Goal: Task Accomplishment & Management: Use online tool/utility

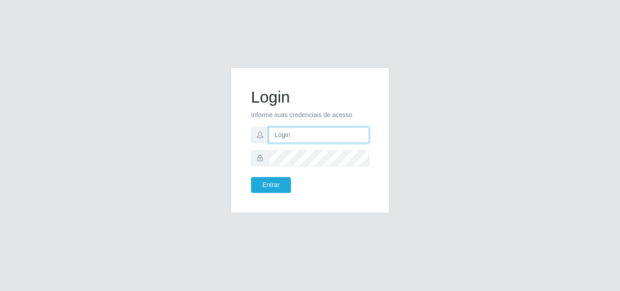
click at [295, 136] on input "text" at bounding box center [319, 135] width 100 height 16
type input "ana@saullus"
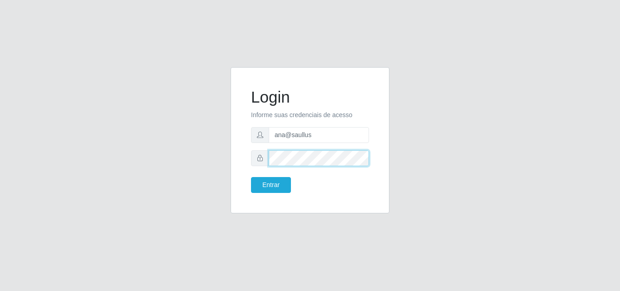
click at [251, 177] on button "Entrar" at bounding box center [271, 185] width 40 height 16
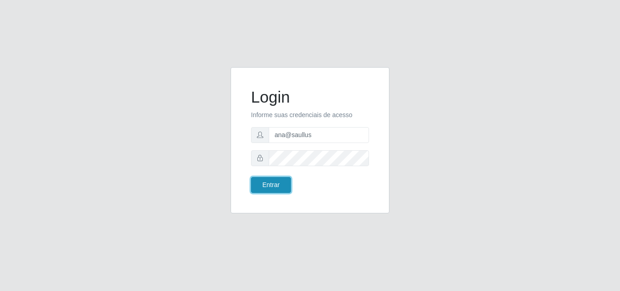
click at [275, 191] on button "Entrar" at bounding box center [271, 185] width 40 height 16
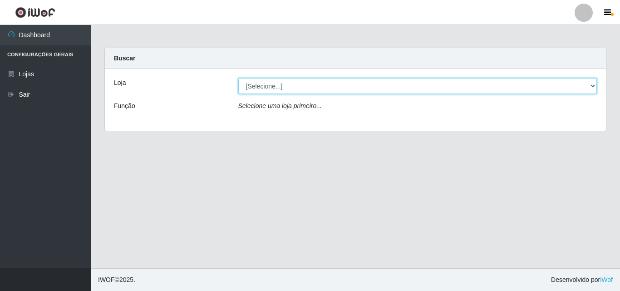
drag, startPoint x: 592, startPoint y: 84, endPoint x: 587, endPoint y: 89, distance: 6.5
click at [592, 84] on select "[Selecione...] Saullus Supermercados" at bounding box center [417, 86] width 359 height 16
select select "423"
click at [238, 78] on select "[Selecione...] Saullus Supermercados" at bounding box center [417, 86] width 359 height 16
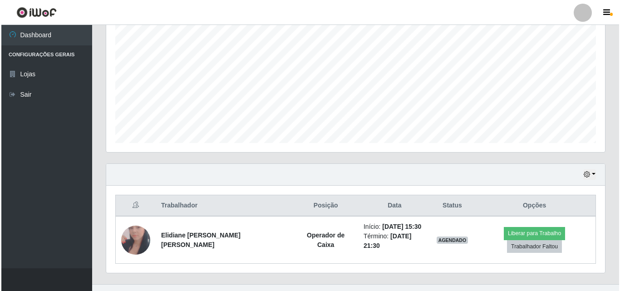
scroll to position [191, 0]
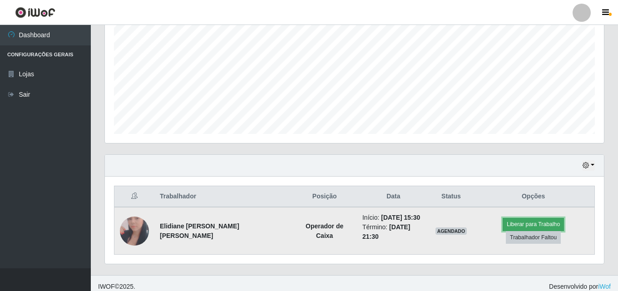
click at [503, 228] on button "Liberar para Trabalho" at bounding box center [533, 224] width 61 height 13
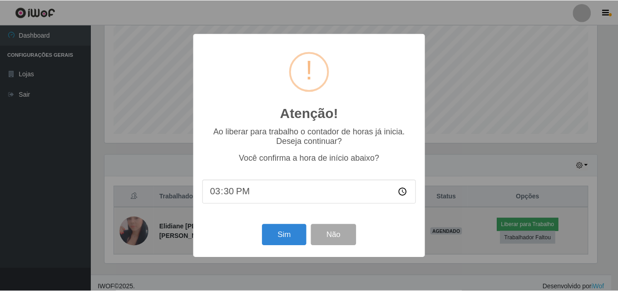
scroll to position [188, 495]
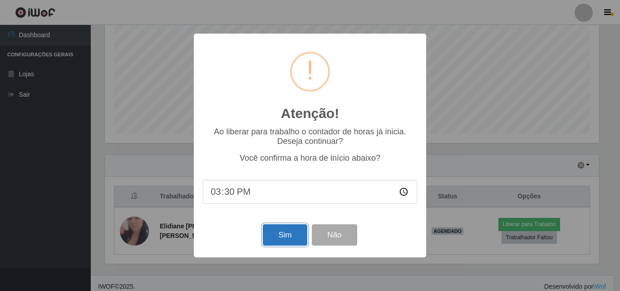
click at [288, 232] on button "Sim" at bounding box center [285, 234] width 44 height 21
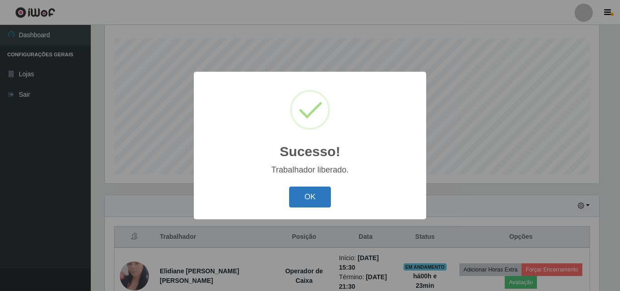
click at [316, 192] on button "OK" at bounding box center [310, 197] width 42 height 21
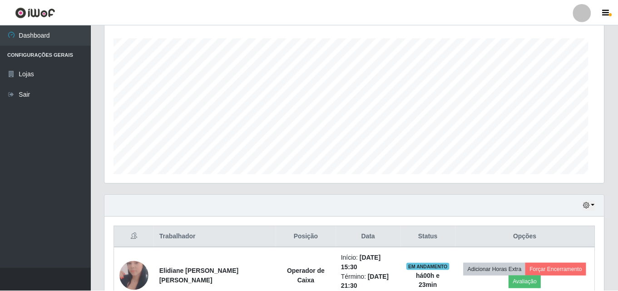
scroll to position [188, 499]
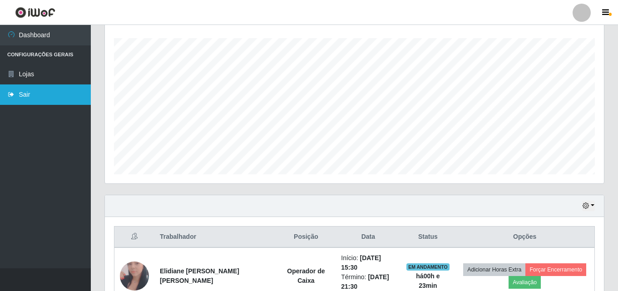
click at [63, 92] on link "Sair" at bounding box center [45, 94] width 91 height 20
